Goal: Ask a question

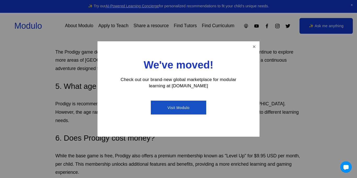
click at [176, 105] on link "Visit Modulo" at bounding box center [178, 108] width 55 height 14
click at [253, 46] on link "Close" at bounding box center [254, 46] width 9 height 9
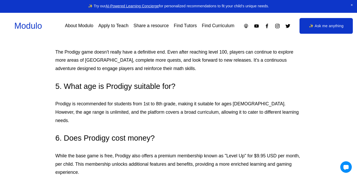
click at [316, 28] on link "✨ Ask me anything" at bounding box center [326, 26] width 53 height 16
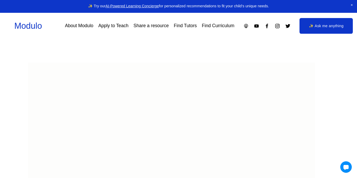
click at [316, 28] on link "✨ Ask me anything" at bounding box center [326, 26] width 53 height 16
click at [347, 171] on div at bounding box center [346, 167] width 12 height 12
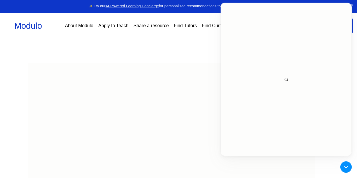
click at [293, 88] on div at bounding box center [286, 79] width 131 height 153
click at [283, 81] on div at bounding box center [286, 79] width 131 height 153
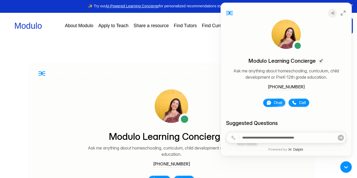
click at [274, 104] on span "Chat" at bounding box center [278, 102] width 9 height 5
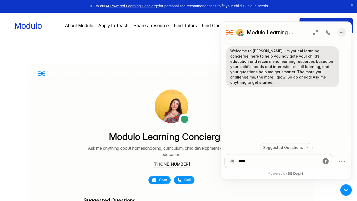
type textarea "*****"
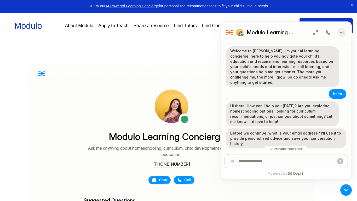
scroll to position [1, 0]
type textarea "*"
type textarea "**"
type textarea "*"
type textarea "*********"
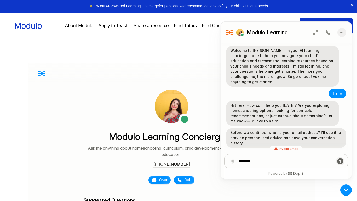
click at [339, 162] on icon "submit" at bounding box center [340, 161] width 6 height 6
click at [351, 4] on span "Close Announcement" at bounding box center [352, 5] width 10 height 10
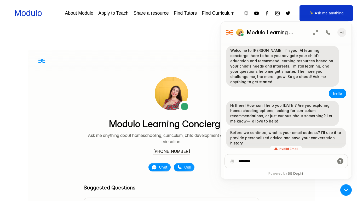
click at [192, 39] on div at bounding box center [178, 154] width 357 height 256
click at [185, 168] on span "Call" at bounding box center [187, 166] width 7 height 5
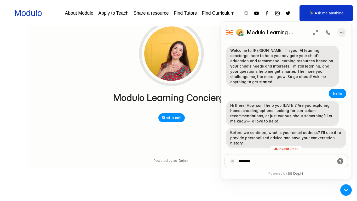
scroll to position [93, 0]
click at [170, 115] on button "Start a call" at bounding box center [171, 117] width 26 height 9
